Goal: Information Seeking & Learning: Learn about a topic

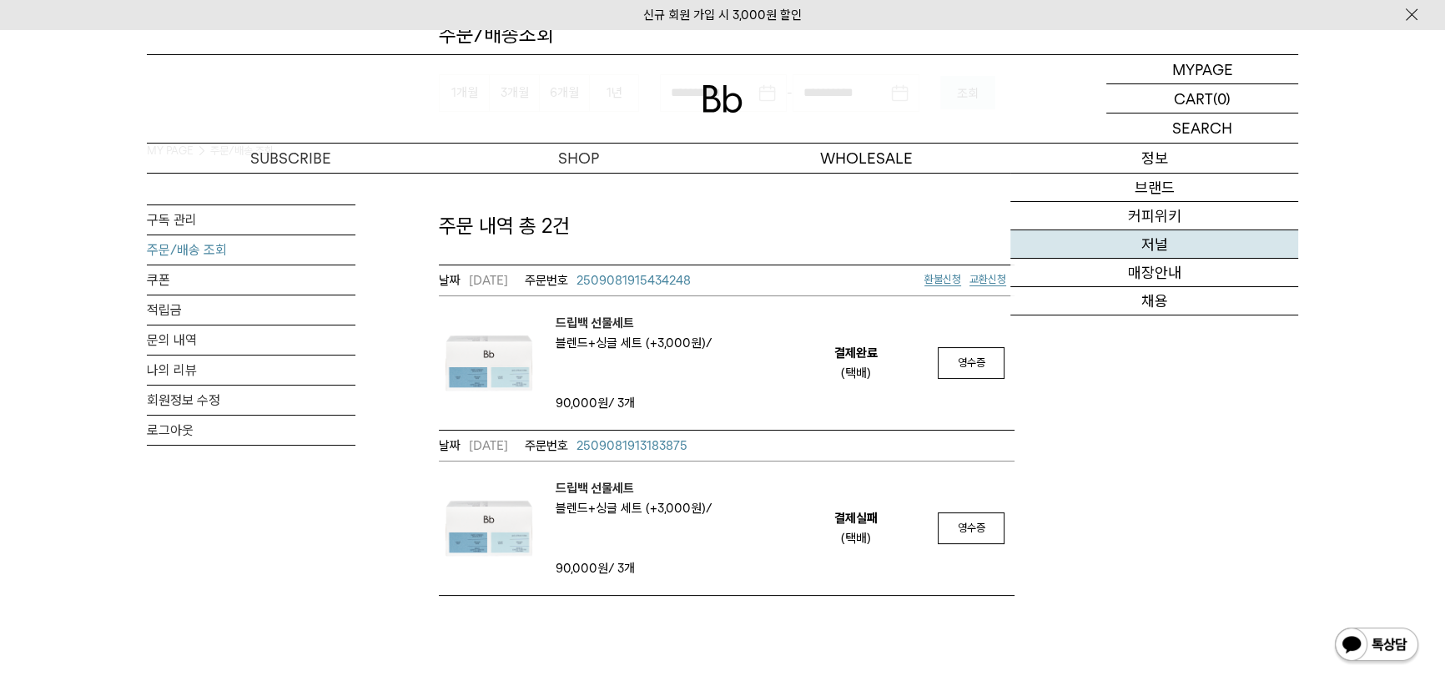
click at [1165, 245] on link "저널" at bounding box center [1154, 244] width 288 height 28
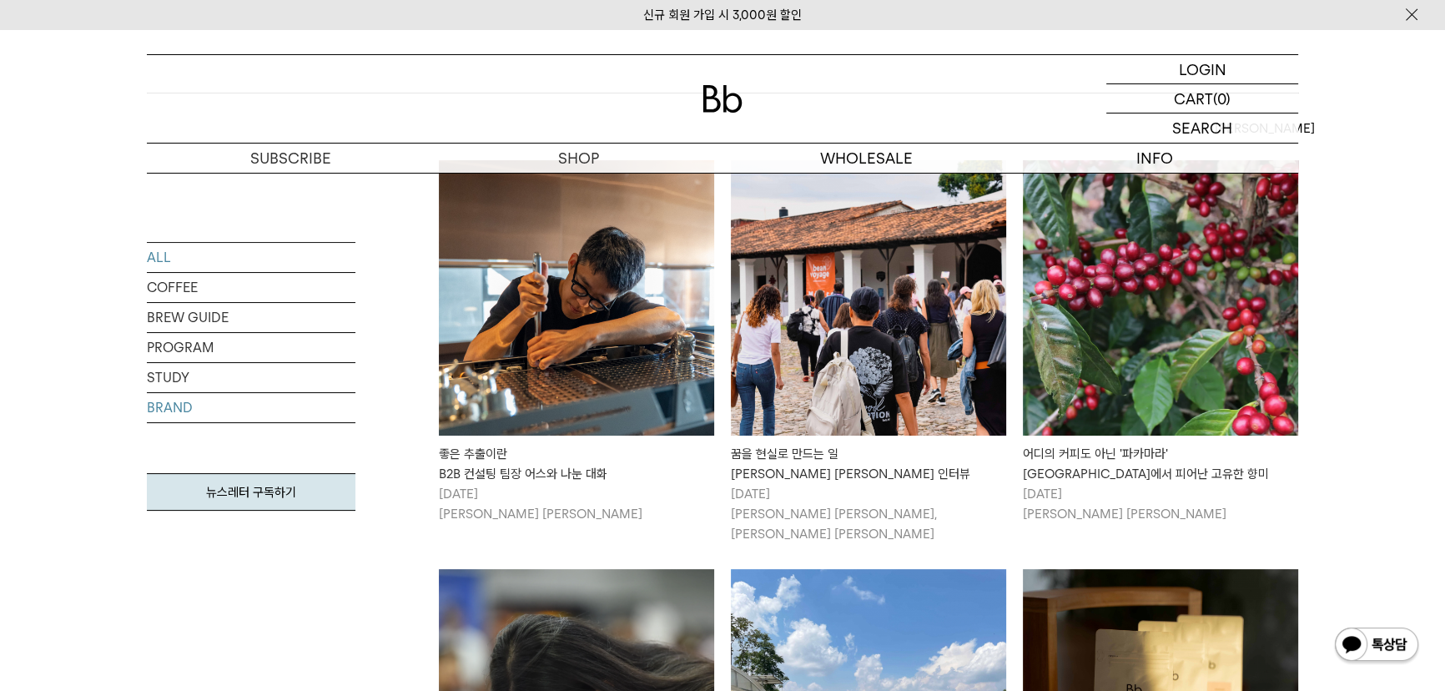
scroll to position [303, 0]
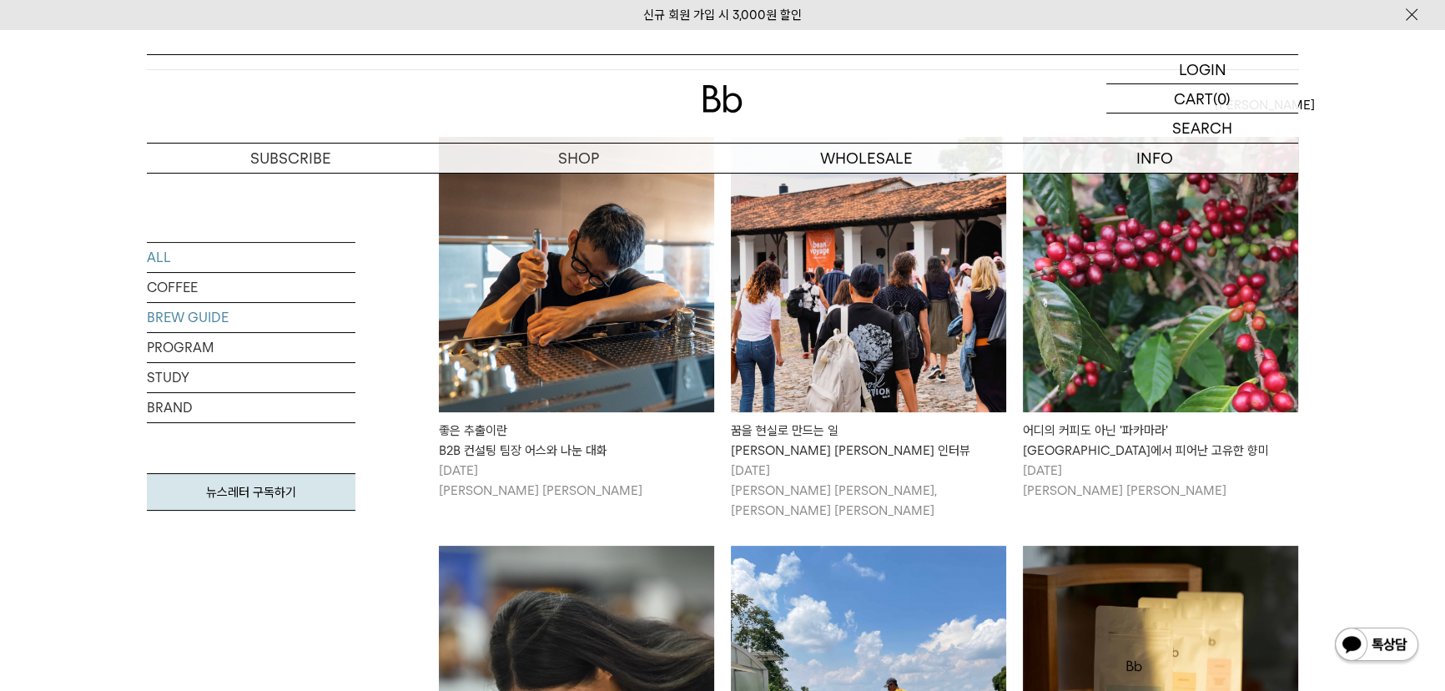
click at [193, 321] on link "BREW GUIDE" at bounding box center [251, 317] width 209 height 29
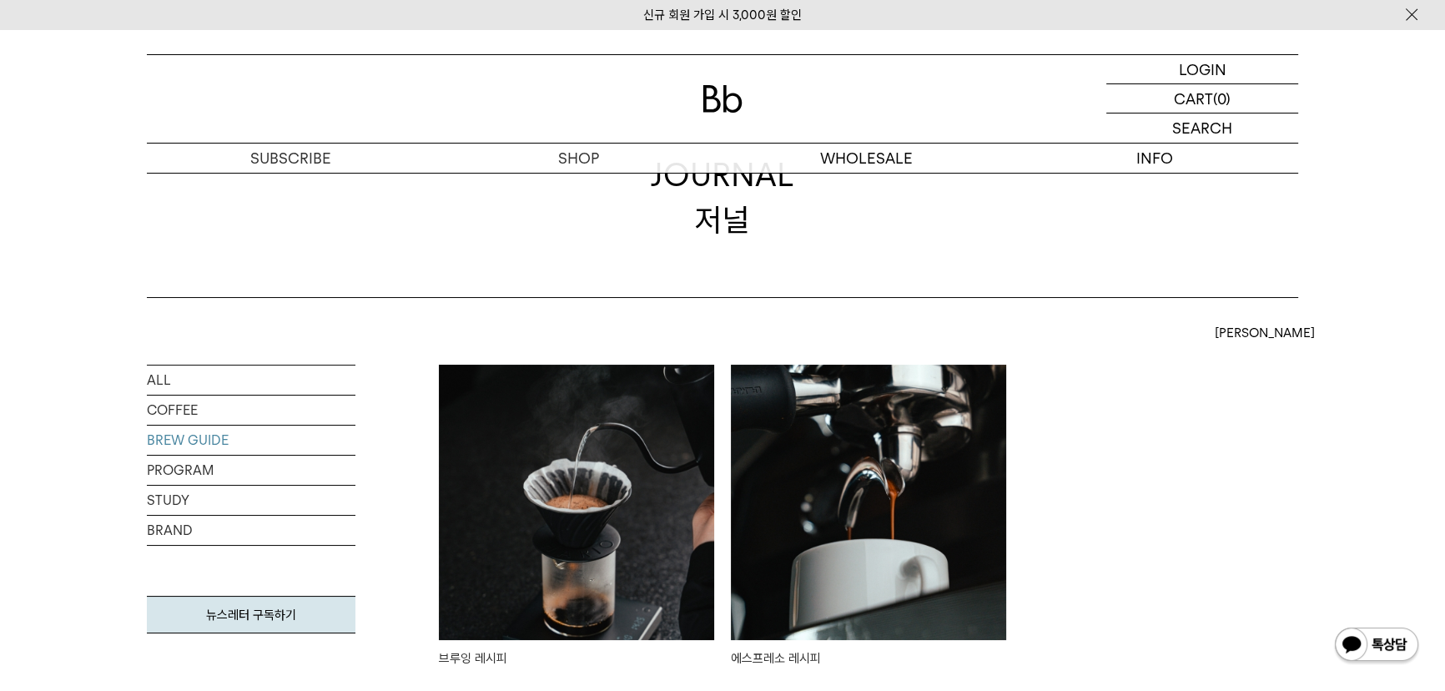
scroll to position [151, 0]
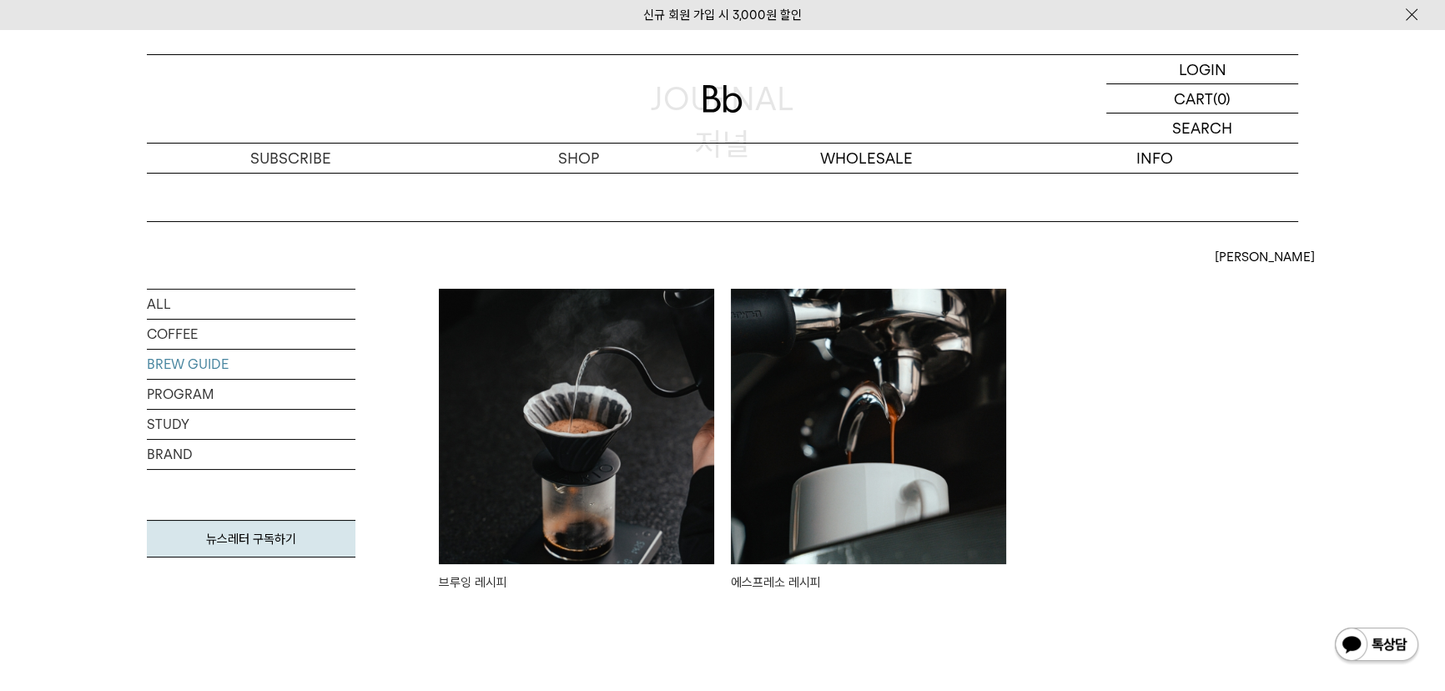
click at [850, 419] on img at bounding box center [868, 426] width 275 height 275
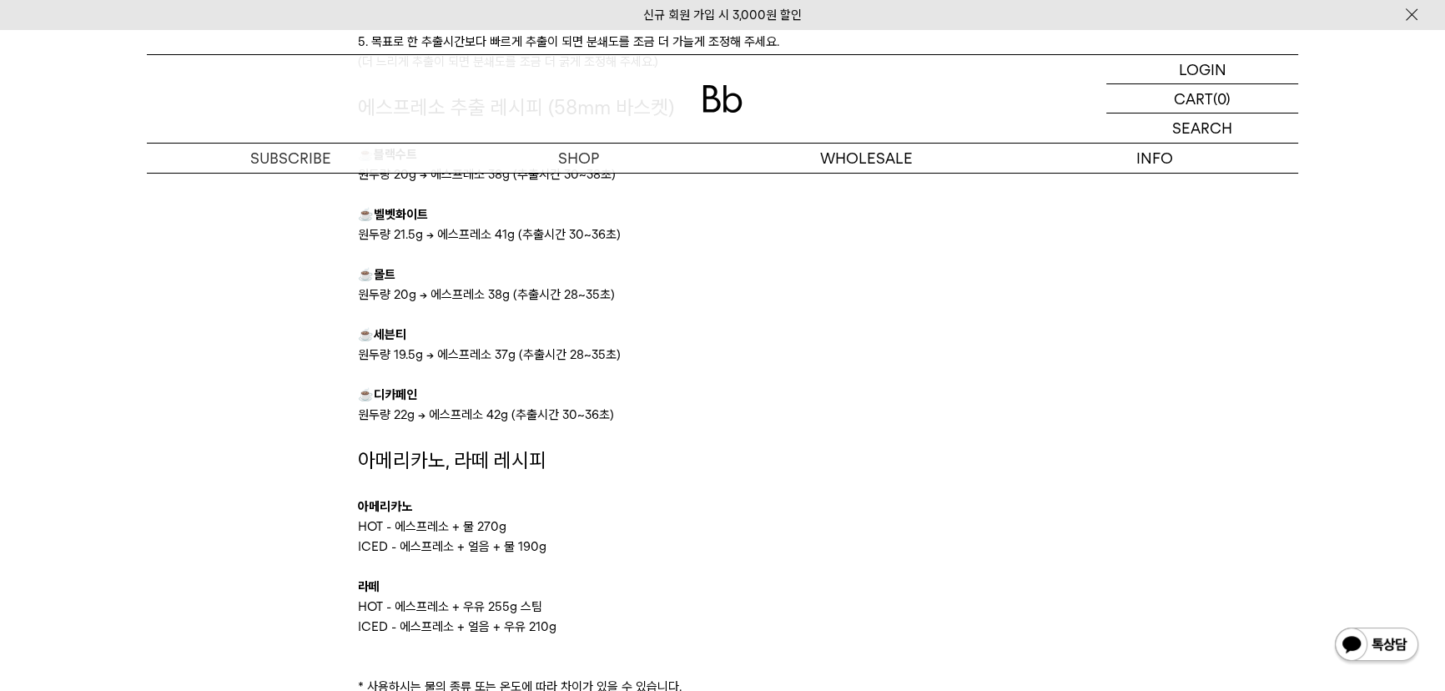
scroll to position [1213, 0]
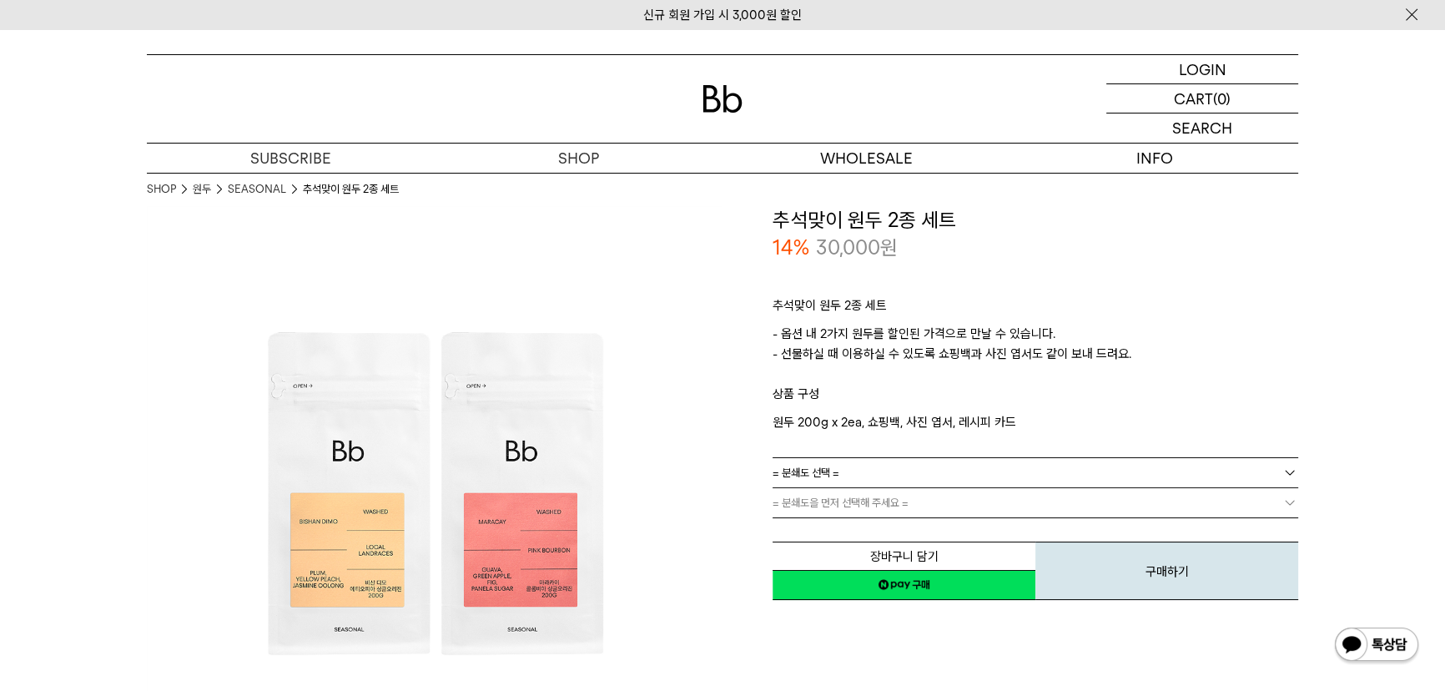
click at [838, 461] on span "= 분쇄도 선택 =" at bounding box center [806, 472] width 67 height 29
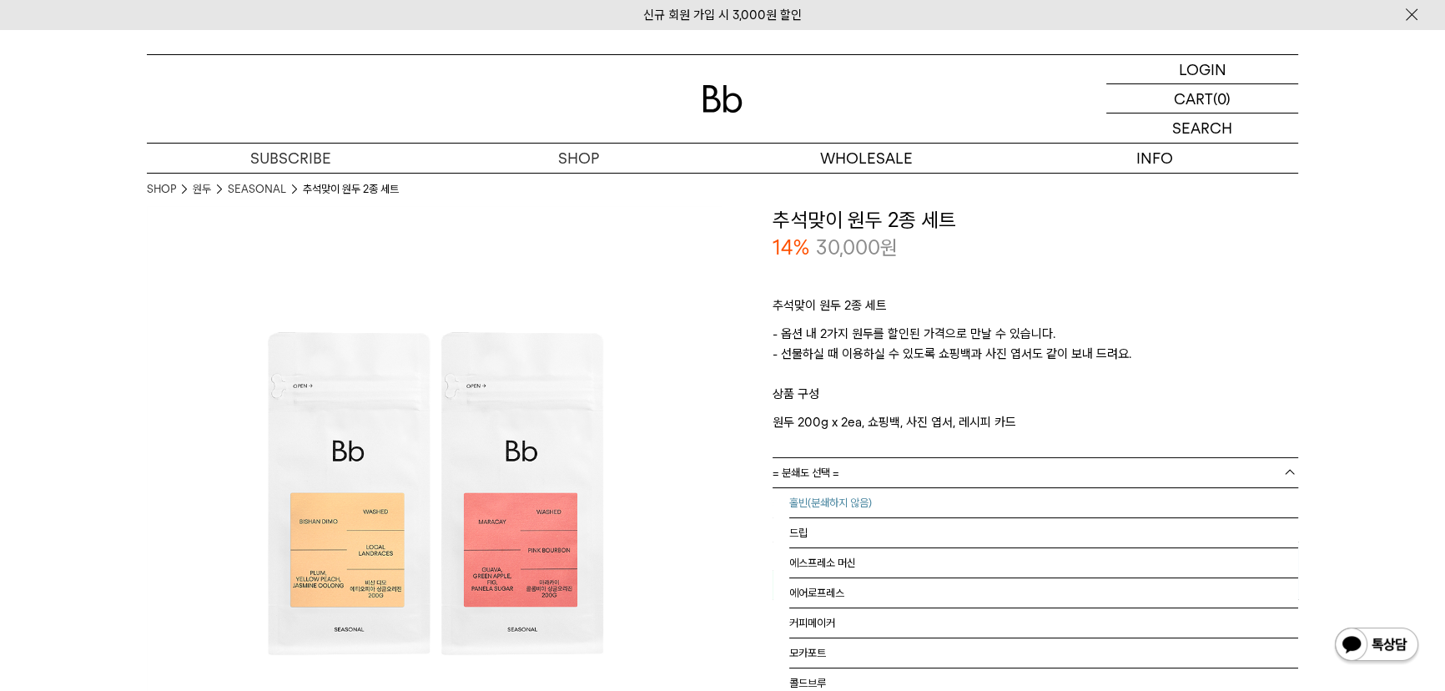
click at [839, 497] on li "홀빈(분쇄하지 않음)" at bounding box center [1043, 503] width 509 height 30
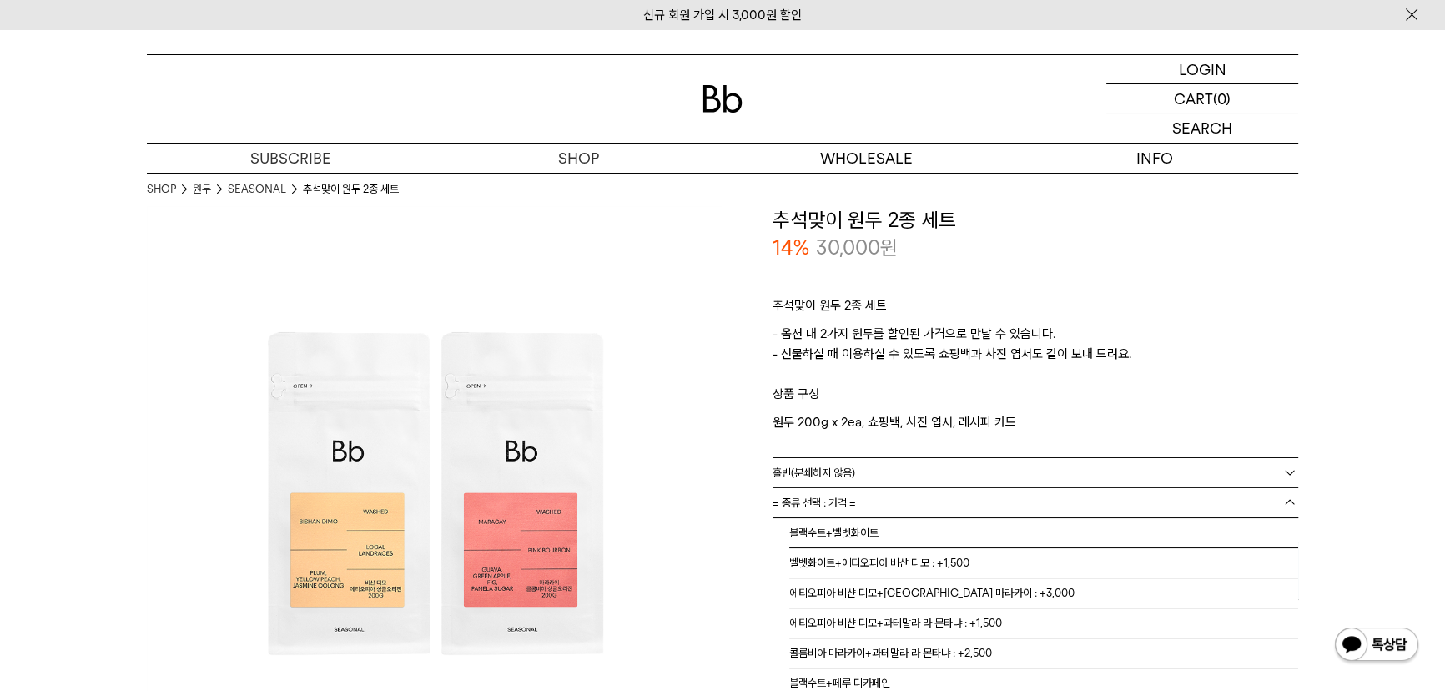
click at [838, 501] on span "= 종류 선택 : 가격 =" at bounding box center [814, 502] width 83 height 29
click at [850, 537] on li "블랙수트+벨벳화이트" at bounding box center [1043, 533] width 509 height 30
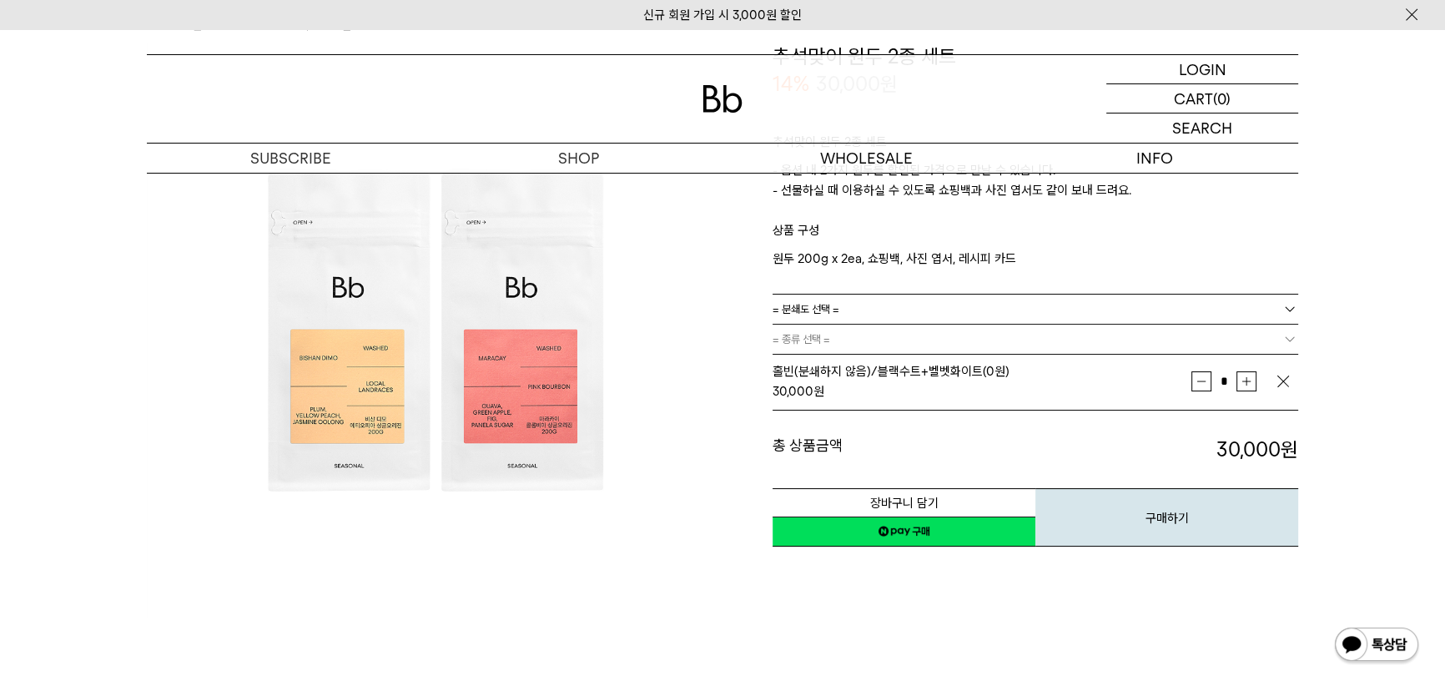
scroll to position [151, 0]
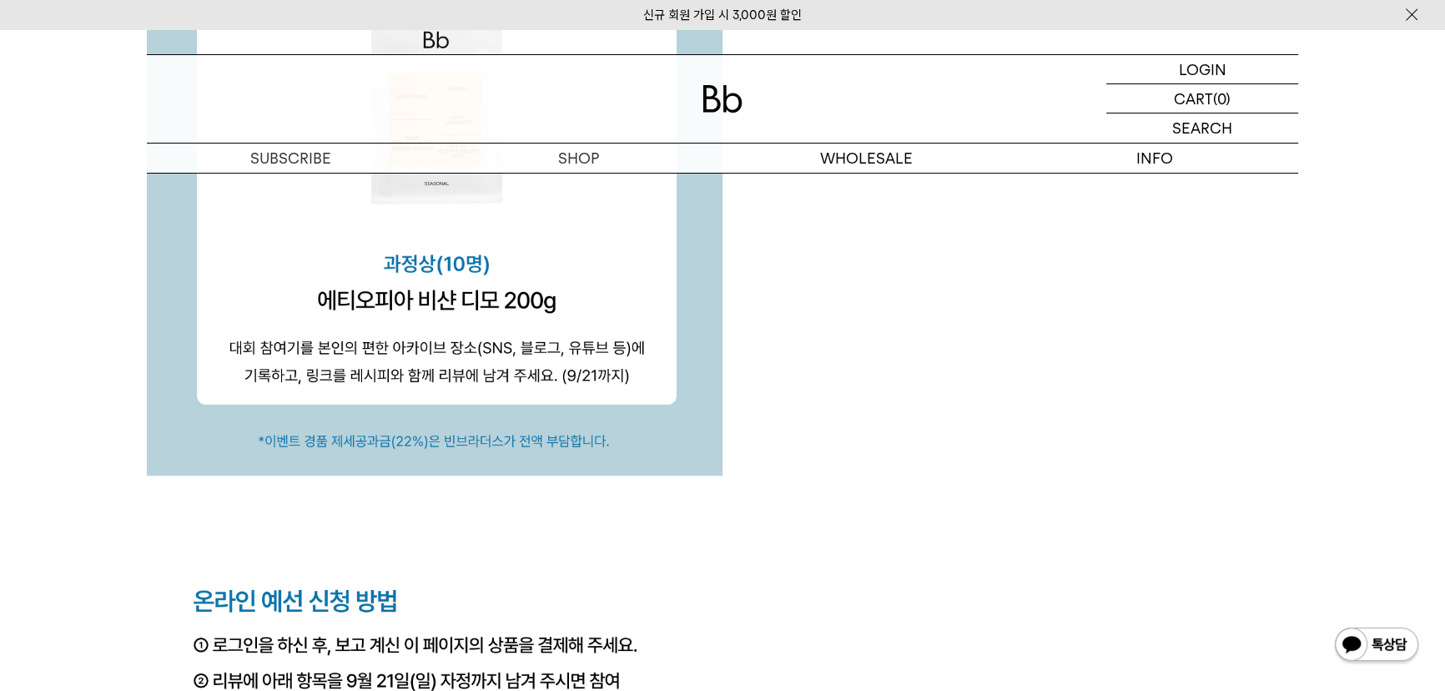
scroll to position [6539, 0]
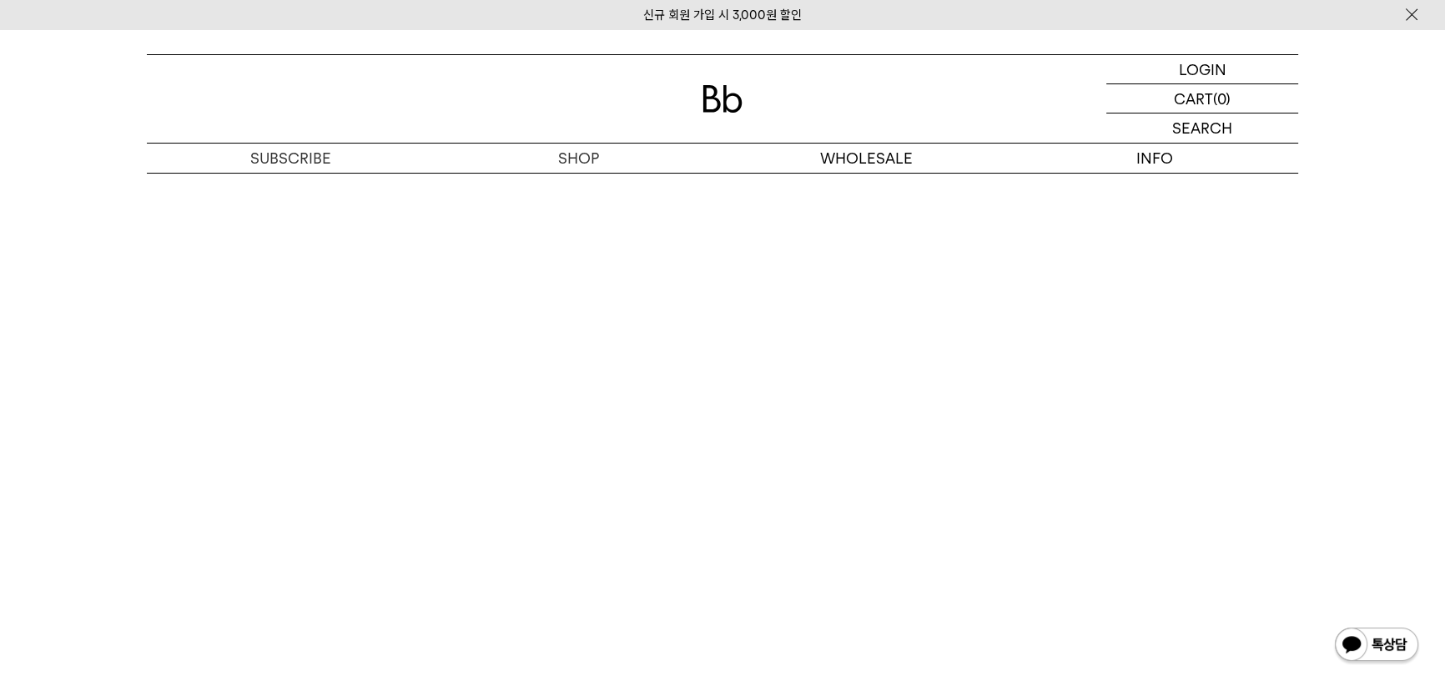
scroll to position [9544, 0]
